Goal: Information Seeking & Learning: Find specific fact

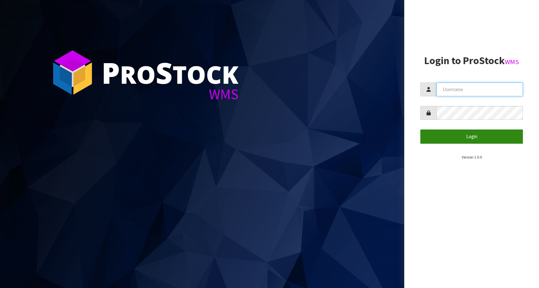
type input "KitchenAid"
click at [476, 130] on button "Login" at bounding box center [471, 137] width 103 height 14
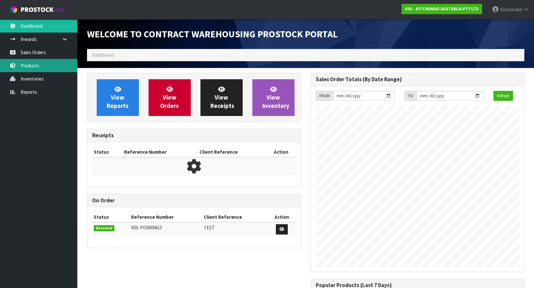
scroll to position [271, 223]
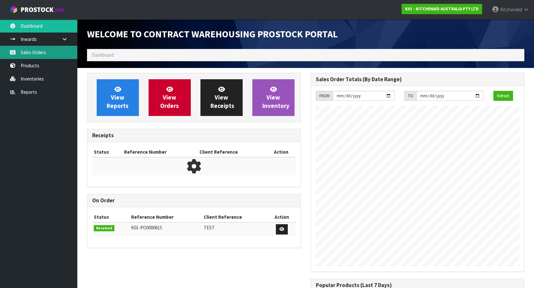
click at [14, 53] on icon at bounding box center [13, 52] width 6 height 5
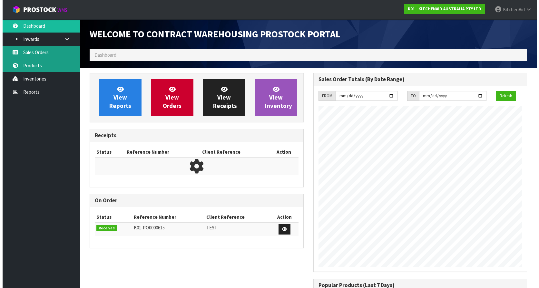
scroll to position [358, 223]
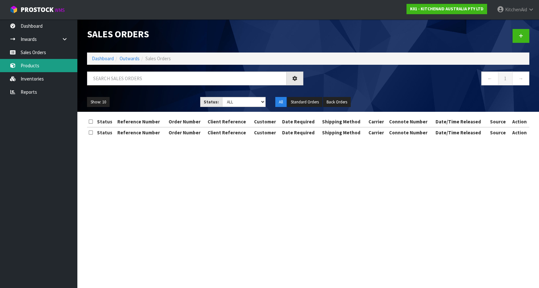
click at [36, 67] on div "Sales Orders Dashboard Outwards Sales Orders ← 1 → Show: 10 5 10 25 50 Status: …" at bounding box center [269, 74] width 539 height 149
click at [30, 65] on link "Products" at bounding box center [38, 65] width 77 height 13
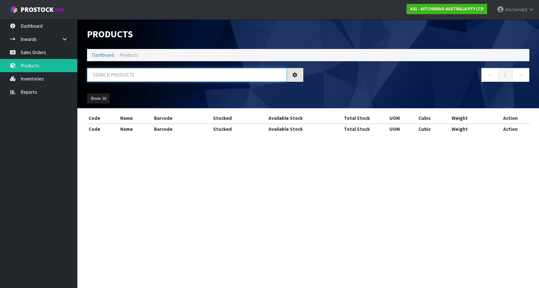
click at [145, 80] on input "text" at bounding box center [187, 75] width 200 height 14
paste input "W11574859"
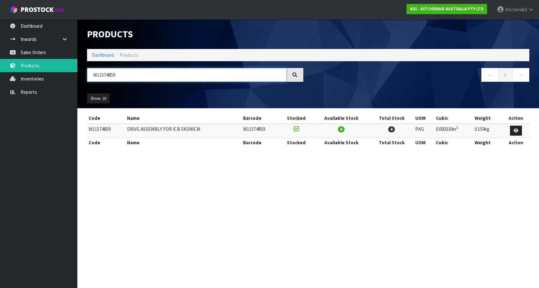
type input "W11574859"
click at [218, 215] on section "Products Import Products Drop file here to import csv template Dashboard Produc…" at bounding box center [269, 144] width 539 height 288
click at [305, 241] on section "Products Import Products Drop file here to import csv template Dashboard Produc…" at bounding box center [269, 144] width 539 height 288
click at [348, 183] on section "Products Import Products Drop file here to import csv template Dashboard Produc…" at bounding box center [269, 144] width 539 height 288
click at [130, 172] on section "Products Import Products Drop file here to import csv template Dashboard Produc…" at bounding box center [269, 144] width 539 height 288
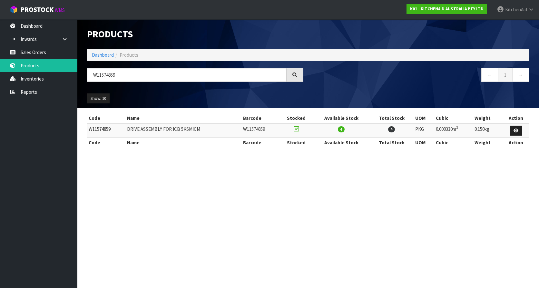
click at [165, 213] on section "Products Import Products Drop file here to import csv template Dashboard Produc…" at bounding box center [269, 144] width 539 height 288
